Goal: Download file/media

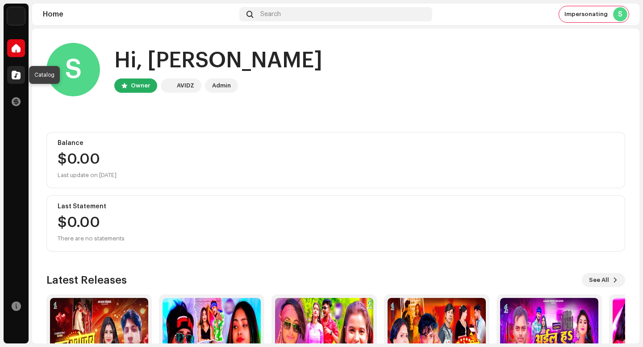
click at [12, 80] on div at bounding box center [16, 75] width 18 height 18
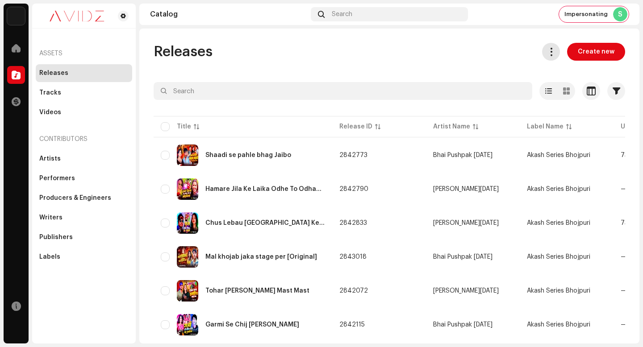
click at [550, 54] on span at bounding box center [551, 51] width 8 height 7
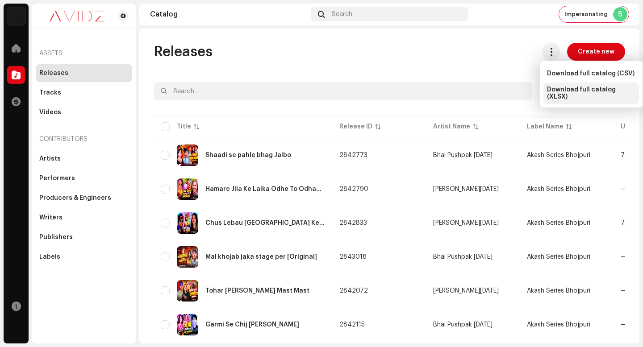
click at [567, 96] on div "Download full catalog (XLSX)" at bounding box center [591, 93] width 96 height 21
click at [583, 17] on span "Impersonating" at bounding box center [585, 14] width 43 height 7
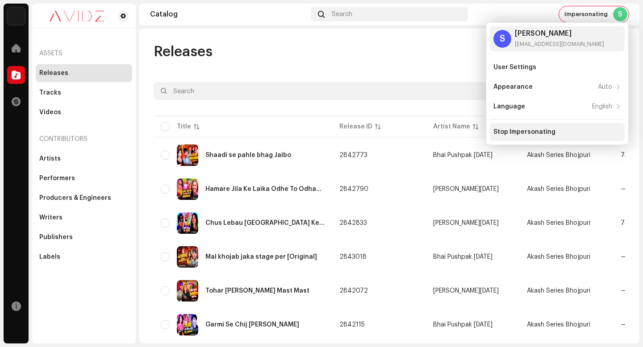
click at [540, 135] on div "Stop Impersonating" at bounding box center [524, 132] width 62 height 7
